Goal: Task Accomplishment & Management: Use online tool/utility

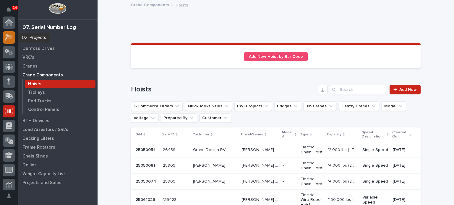
click at [8, 36] on icon at bounding box center [7, 37] width 5 height 6
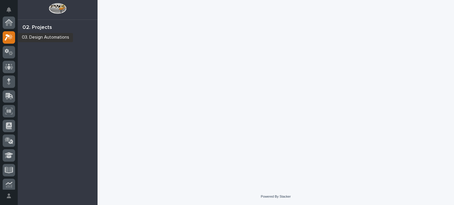
scroll to position [15, 0]
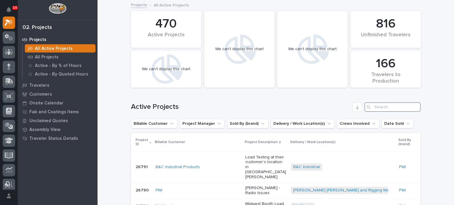
click at [371, 107] on input "Search" at bounding box center [392, 106] width 56 height 9
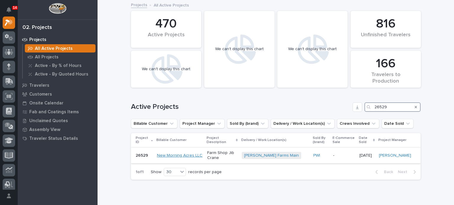
type input "26529"
click at [190, 156] on link "New Morning Acres LLC" at bounding box center [179, 155] width 45 height 5
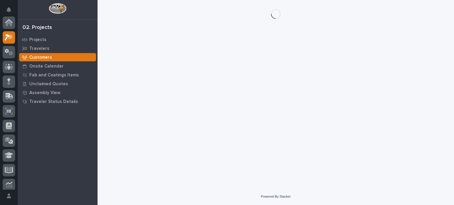
scroll to position [15, 0]
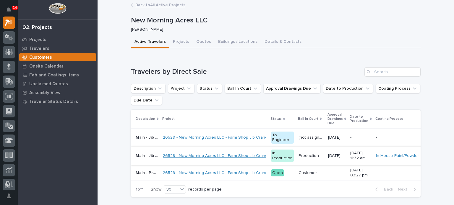
click at [190, 156] on link "26529 - New Morning Acres LLC - Farm Shop Jib Crane" at bounding box center [215, 156] width 105 height 5
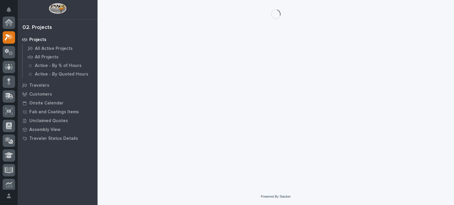
scroll to position [15, 0]
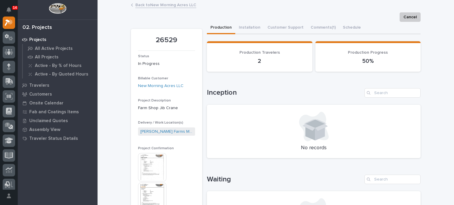
click at [156, 167] on img at bounding box center [152, 167] width 28 height 28
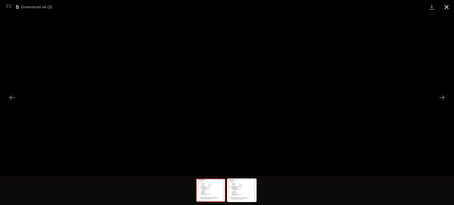
click at [444, 8] on button "Close gallery" at bounding box center [446, 7] width 15 height 14
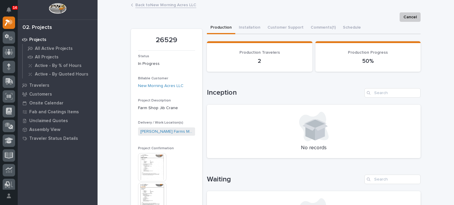
click at [157, 192] on img at bounding box center [152, 197] width 28 height 28
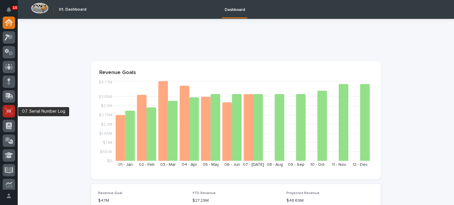
click at [11, 113] on icon at bounding box center [9, 111] width 8 height 7
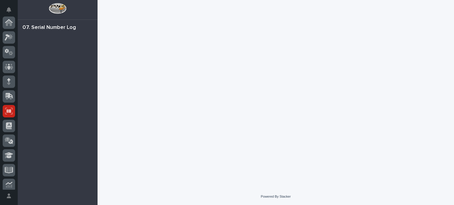
scroll to position [89, 0]
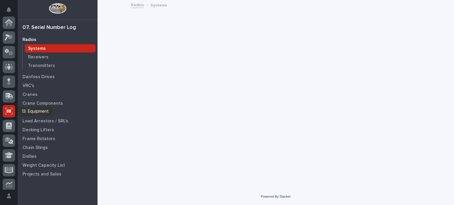
scroll to position [89, 0]
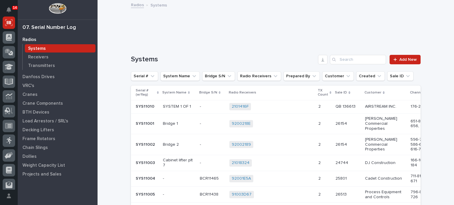
click at [40, 99] on div "Crane Components" at bounding box center [57, 103] width 77 height 8
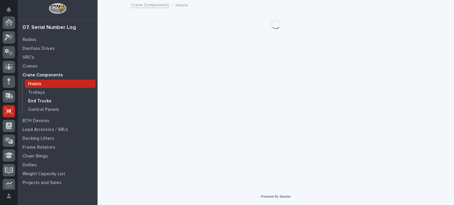
scroll to position [89, 0]
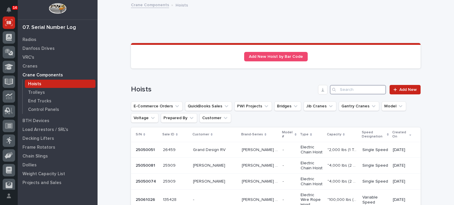
click at [357, 86] on input "Search" at bounding box center [358, 89] width 56 height 9
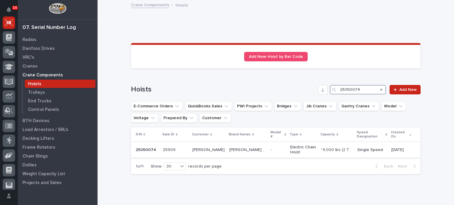
type input "25050074"
click at [268, 142] on td "- -" at bounding box center [277, 150] width 19 height 16
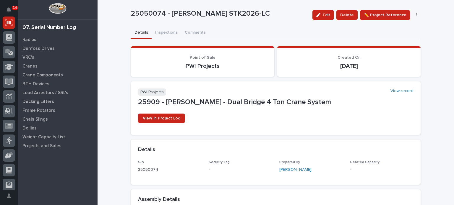
scroll to position [9, 0]
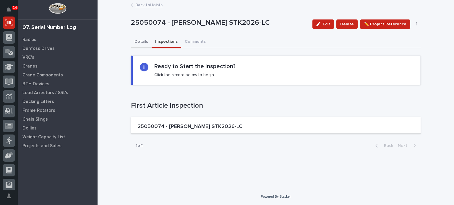
click at [144, 45] on button "Details" at bounding box center [141, 42] width 21 height 12
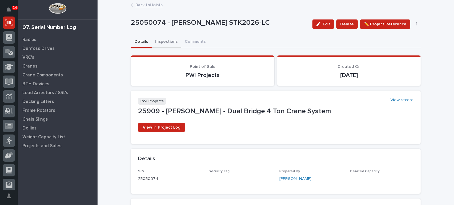
click at [165, 47] on button "Inspections" at bounding box center [166, 42] width 30 height 12
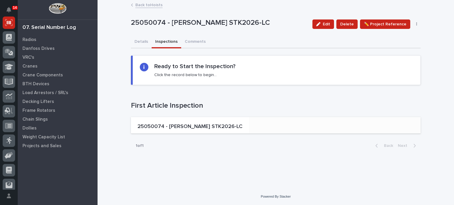
click at [193, 128] on p "25050074 - [PERSON_NAME] STK2026-LC" at bounding box center [189, 127] width 105 height 6
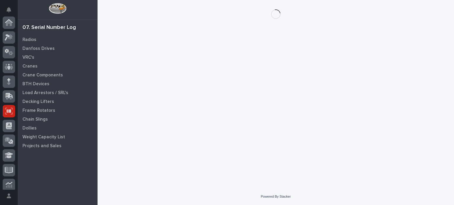
scroll to position [89, 0]
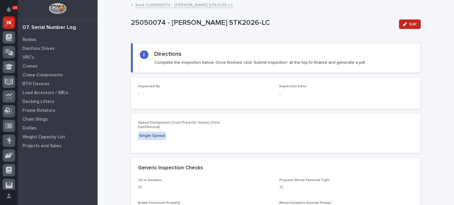
click at [407, 30] on div "Edit" at bounding box center [408, 24] width 24 height 24
click at [407, 28] on button "Edit" at bounding box center [410, 23] width 22 height 9
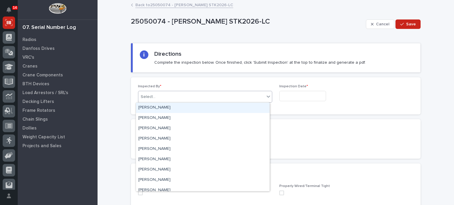
click at [238, 93] on div "Select..." at bounding box center [201, 97] width 126 height 10
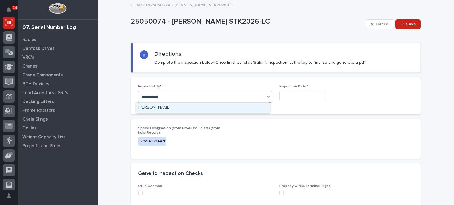
type input "**********"
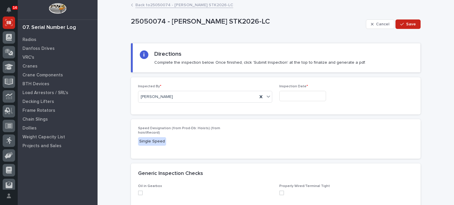
click at [304, 89] on div "Inspection Date *" at bounding box center [346, 95] width 134 height 22
click at [305, 95] on input "text" at bounding box center [302, 96] width 47 height 10
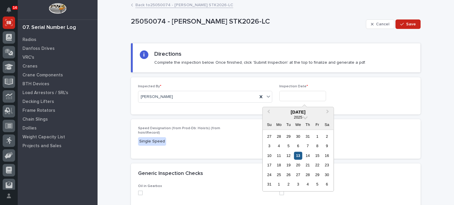
click at [299, 154] on div "13" at bounding box center [298, 156] width 8 height 8
type input "**********"
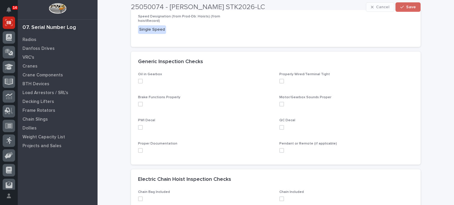
scroll to position [112, 0]
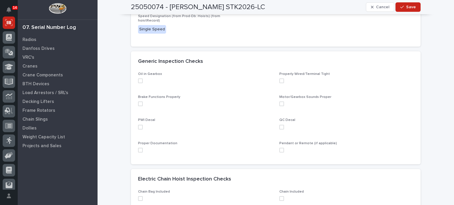
click at [138, 79] on span at bounding box center [140, 81] width 5 height 5
click at [139, 106] on span at bounding box center [140, 104] width 5 height 5
click at [138, 127] on span at bounding box center [140, 127] width 5 height 5
click at [138, 149] on span at bounding box center [140, 150] width 5 height 5
click at [279, 151] on span at bounding box center [281, 150] width 5 height 5
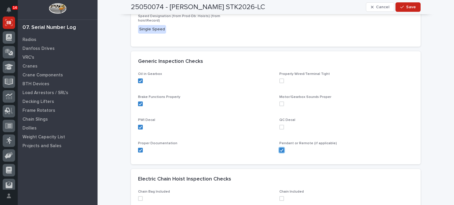
click at [281, 129] on span at bounding box center [281, 127] width 5 height 5
click at [279, 104] on span at bounding box center [281, 104] width 5 height 5
click at [279, 81] on span at bounding box center [281, 81] width 5 height 5
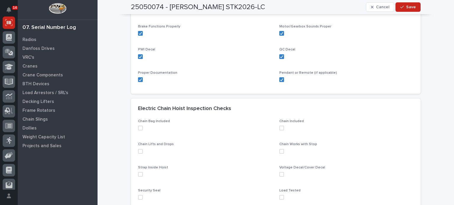
scroll to position [185, 0]
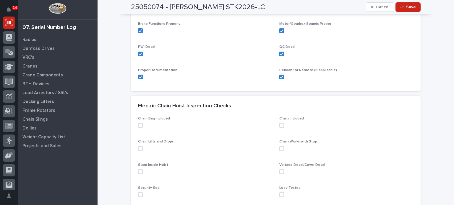
click at [141, 128] on div "Chain Bag Included" at bounding box center [205, 125] width 134 height 16
click at [138, 125] on span at bounding box center [140, 125] width 5 height 5
click at [139, 148] on span at bounding box center [140, 148] width 5 height 5
click at [138, 174] on span at bounding box center [140, 172] width 5 height 5
click at [138, 197] on span at bounding box center [140, 195] width 5 height 5
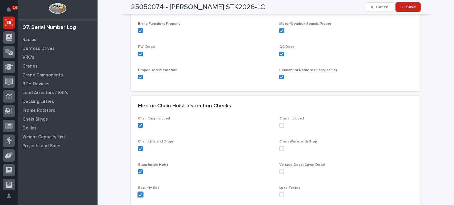
scroll to position [210, 0]
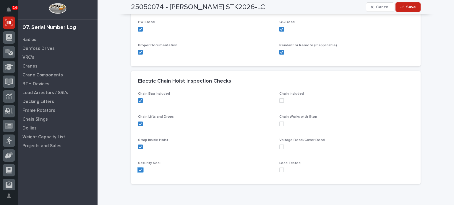
click at [280, 170] on span at bounding box center [281, 170] width 5 height 5
click at [282, 146] on label at bounding box center [346, 147] width 134 height 5
click at [279, 122] on span at bounding box center [281, 124] width 5 height 5
click at [279, 99] on span at bounding box center [281, 100] width 5 height 5
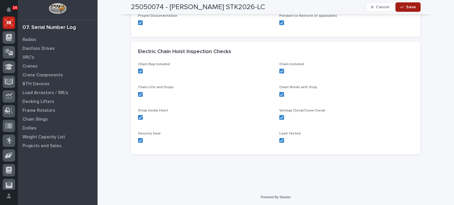
click at [413, 4] on button "Save" at bounding box center [407, 6] width 25 height 9
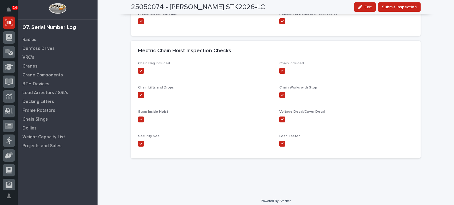
click at [404, 5] on span "Submit Inspection" at bounding box center [399, 7] width 35 height 7
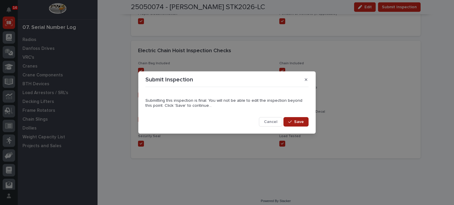
click at [293, 123] on div "button" at bounding box center [291, 122] width 6 height 4
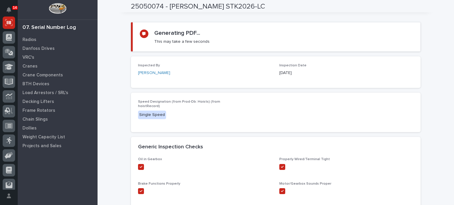
scroll to position [0, 0]
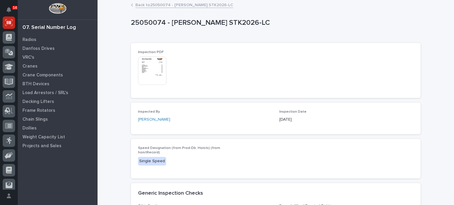
click at [154, 74] on img at bounding box center [152, 71] width 28 height 28
